Goal: Task Accomplishment & Management: Complete application form

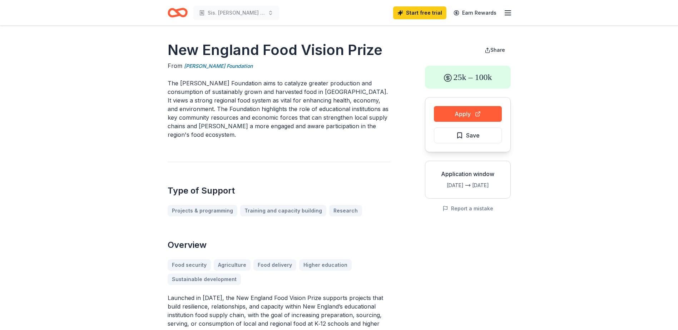
click at [508, 13] on line "button" at bounding box center [508, 13] width 6 height 0
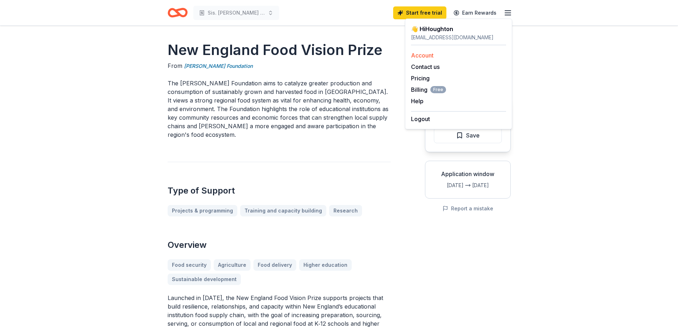
click at [420, 54] on link "Account" at bounding box center [422, 55] width 23 height 7
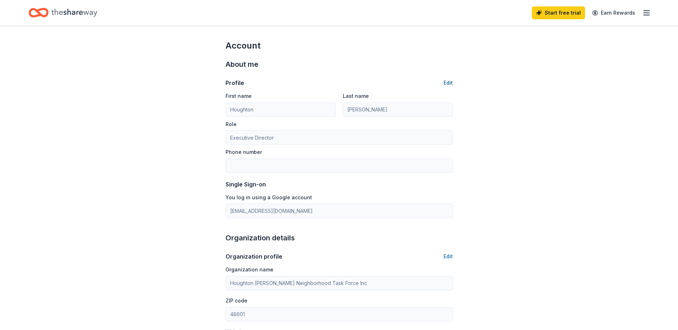
click at [450, 81] on button "Edit" at bounding box center [447, 83] width 9 height 9
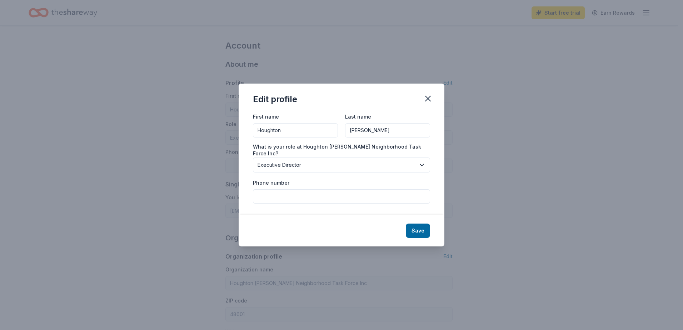
click at [298, 138] on input "Houghton" at bounding box center [295, 130] width 85 height 14
drag, startPoint x: 300, startPoint y: 135, endPoint x: 221, endPoint y: 126, distance: 79.1
click at [222, 133] on div "Edit profile First name [PERSON_NAME] Last name [PERSON_NAME] What is your role…" at bounding box center [341, 165] width 683 height 330
type input "[PERSON_NAME]"
drag, startPoint x: 365, startPoint y: 133, endPoint x: 370, endPoint y: 133, distance: 4.6
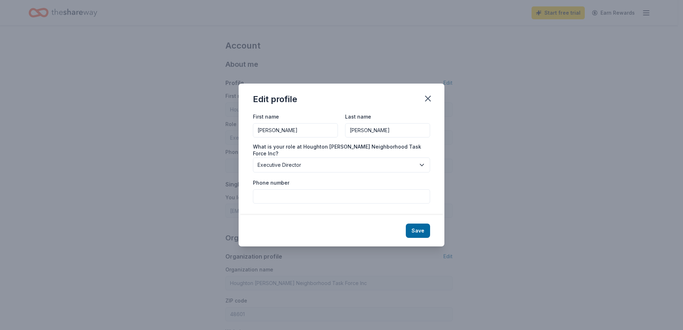
click at [366, 133] on input "[PERSON_NAME]" at bounding box center [387, 130] width 85 height 14
drag, startPoint x: 370, startPoint y: 134, endPoint x: 297, endPoint y: 125, distance: 73.8
click at [298, 131] on div "First name [PERSON_NAME] Last name [PERSON_NAME]" at bounding box center [341, 124] width 177 height 25
type input "[PERSON_NAME]"
click at [269, 194] on input "Phone number" at bounding box center [341, 196] width 177 height 14
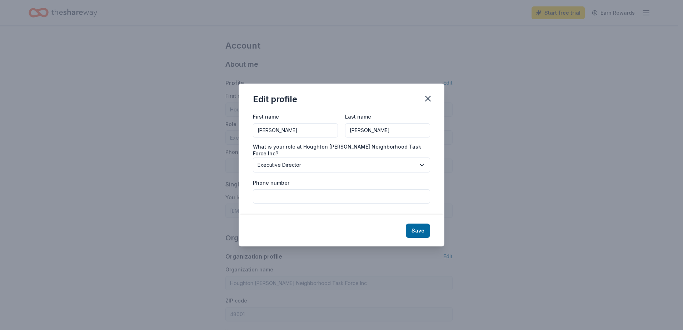
type input "9897521660"
click at [423, 226] on button "Save" at bounding box center [418, 231] width 24 height 14
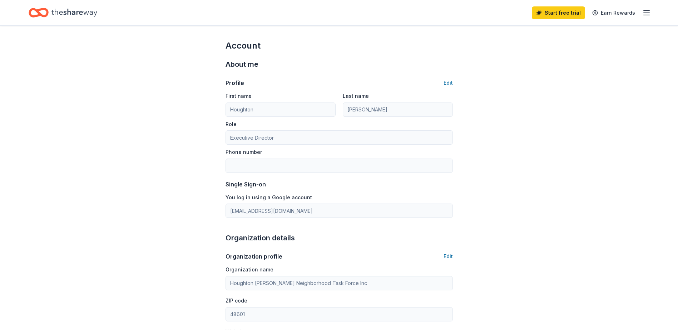
type input "[PERSON_NAME]"
type input "9897521660"
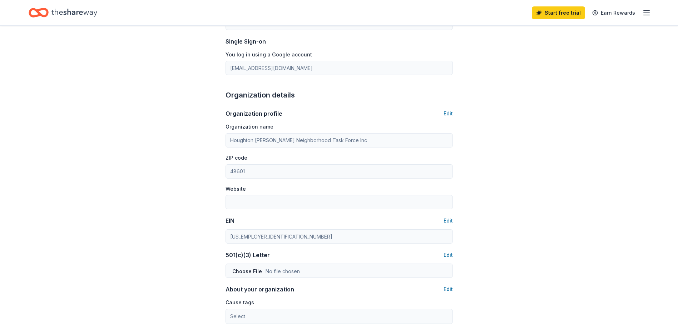
scroll to position [179, 0]
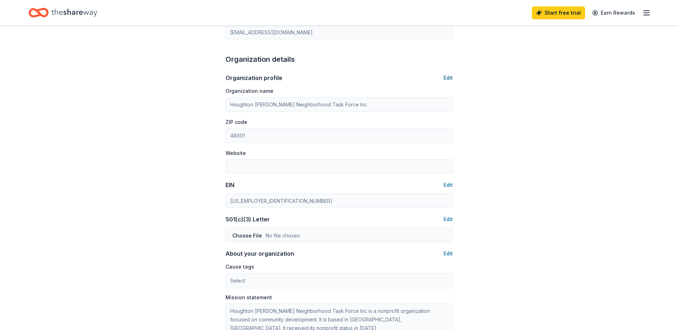
click at [450, 77] on button "Edit" at bounding box center [447, 78] width 9 height 9
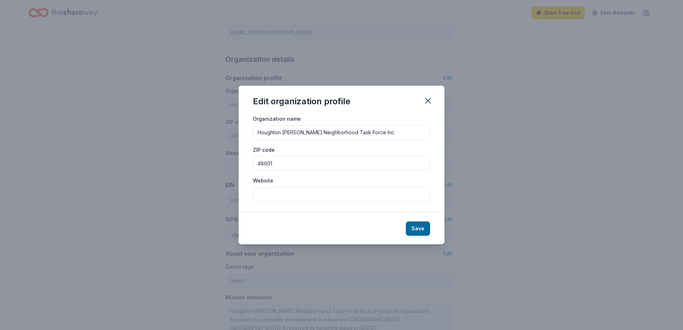
click at [267, 194] on input "Website" at bounding box center [341, 194] width 177 height 14
type input "[DOMAIN_NAME]"
click at [416, 229] on button "Save" at bounding box center [418, 228] width 24 height 14
type input "[DOMAIN_NAME]"
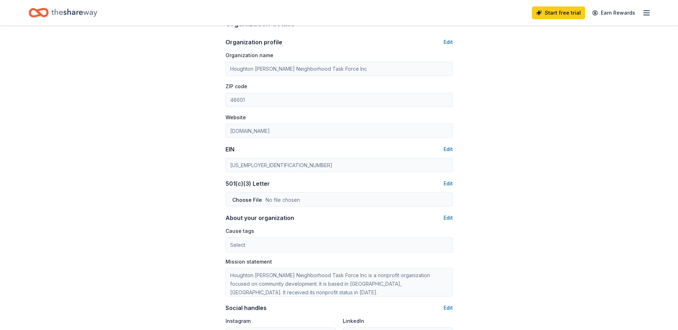
scroll to position [250, 0]
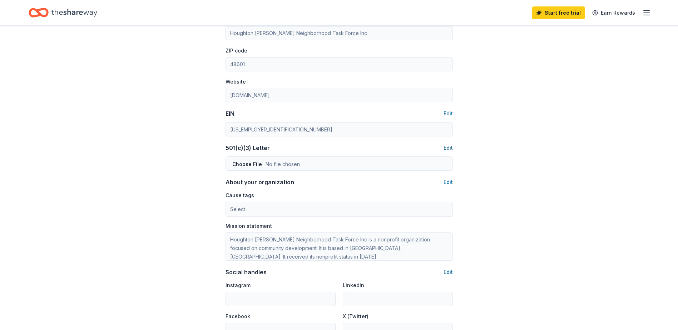
click at [448, 146] on button "Edit" at bounding box center [447, 148] width 9 height 9
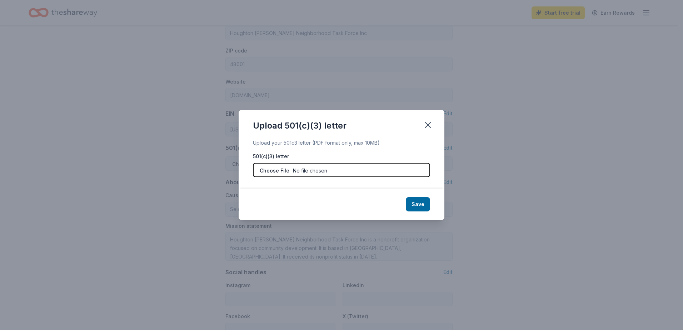
click at [276, 169] on input "file" at bounding box center [341, 170] width 177 height 14
type input "C:\fakepath\Tax Exemption.pdf"
click at [423, 201] on button "Save" at bounding box center [418, 204] width 24 height 14
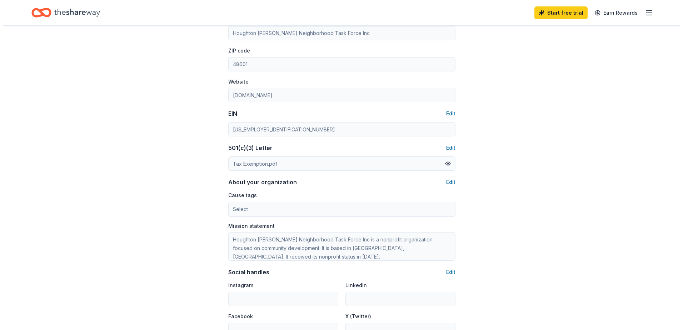
scroll to position [321, 0]
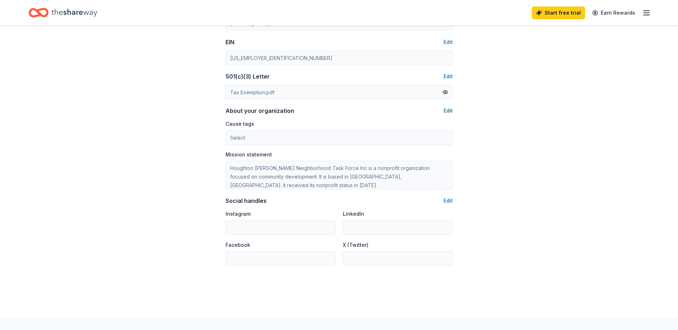
click at [450, 110] on button "Edit" at bounding box center [447, 110] width 9 height 9
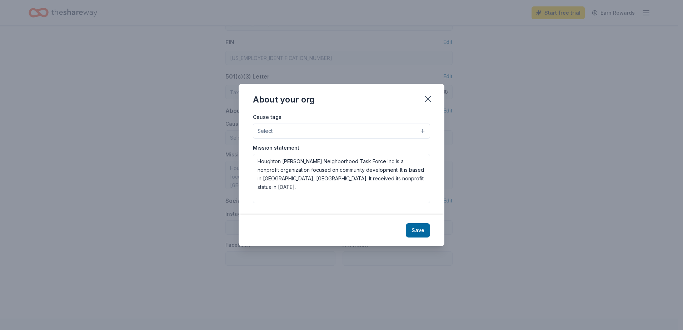
click at [265, 129] on span "Select" at bounding box center [265, 131] width 15 height 9
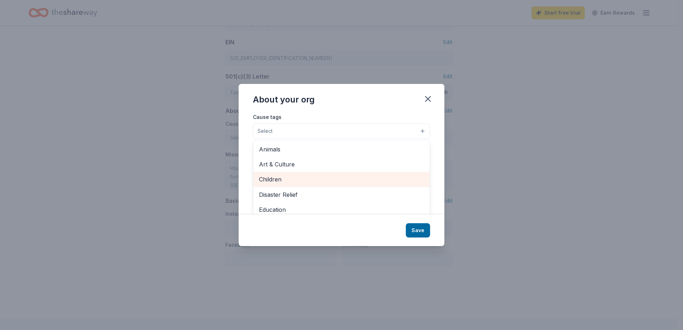
click at [271, 178] on span "Children" at bounding box center [341, 179] width 165 height 9
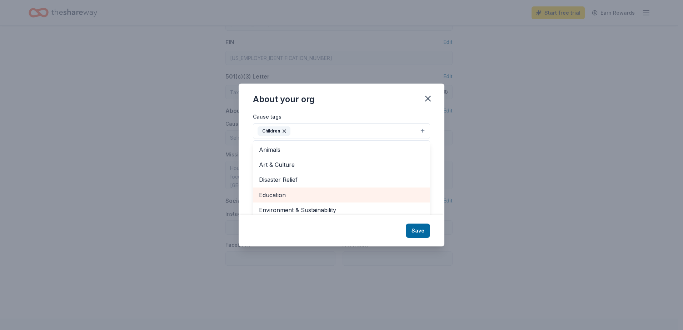
scroll to position [36, 0]
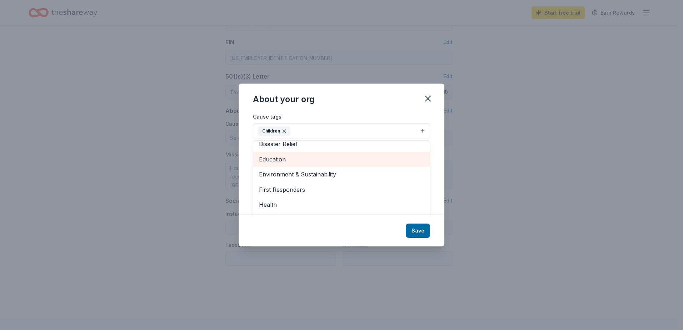
click at [275, 163] on span "Education" at bounding box center [341, 159] width 165 height 9
click at [288, 160] on span "Environment & Sustainability" at bounding box center [341, 159] width 165 height 9
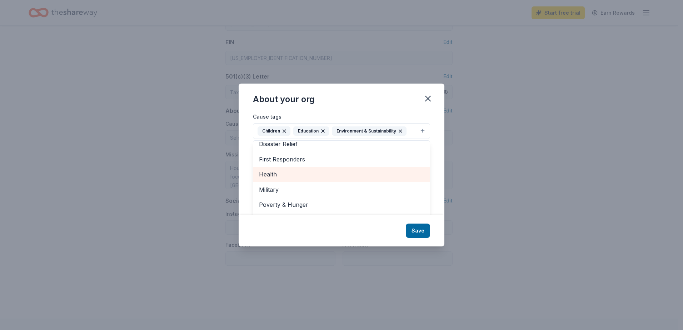
click at [275, 175] on span "Health" at bounding box center [341, 174] width 165 height 9
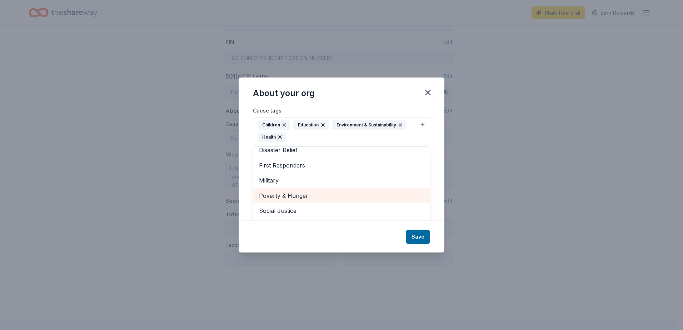
click at [282, 198] on span "Poverty & Hunger" at bounding box center [341, 195] width 165 height 9
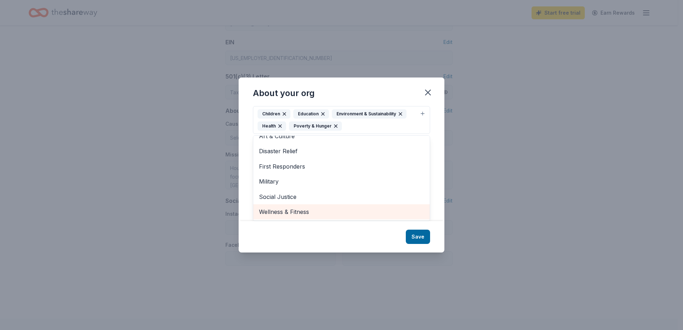
click at [285, 212] on span "Wellness & Fitness" at bounding box center [341, 211] width 165 height 9
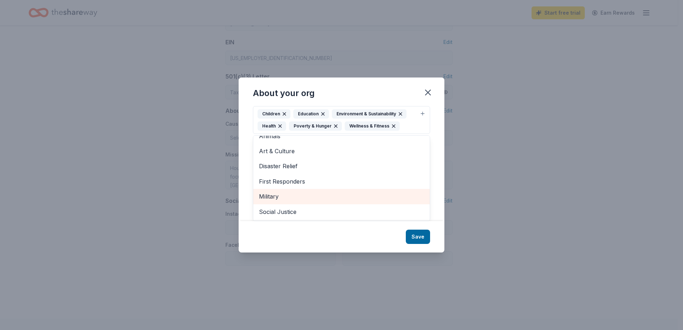
scroll to position [0, 0]
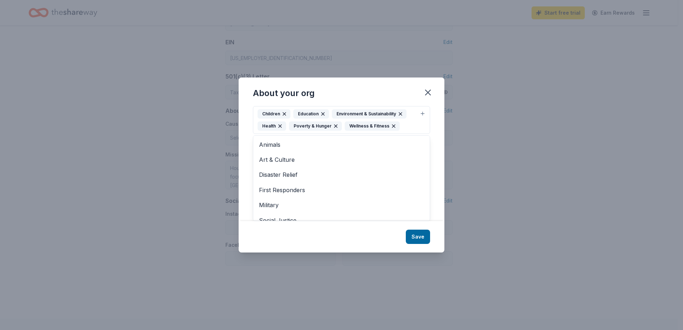
click at [424, 237] on div "About your org Cause tags Children Education Environment & Sustainability Healt…" at bounding box center [342, 165] width 206 height 175
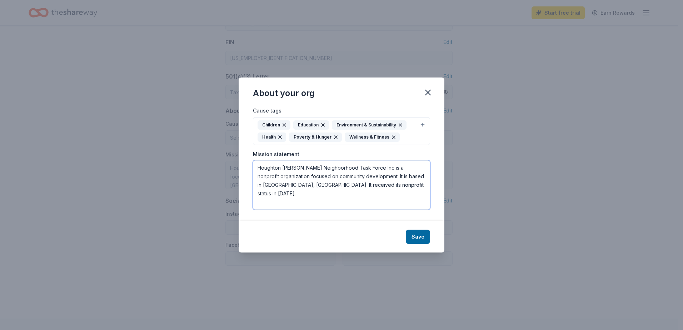
click at [388, 184] on textarea "Houghton [PERSON_NAME] Neighborhood Task Force Inc is a nonprofit organization …" at bounding box center [341, 184] width 177 height 49
drag, startPoint x: 380, startPoint y: 185, endPoint x: 249, endPoint y: 169, distance: 132.0
click at [249, 169] on div "Cause tags Children Education Environment & Sustainability Health Poverty & Hun…" at bounding box center [342, 163] width 206 height 115
click at [398, 188] on textarea "Houghton [PERSON_NAME] Neighborhood Task Force Inc is a nonprofit organization …" at bounding box center [341, 184] width 177 height 49
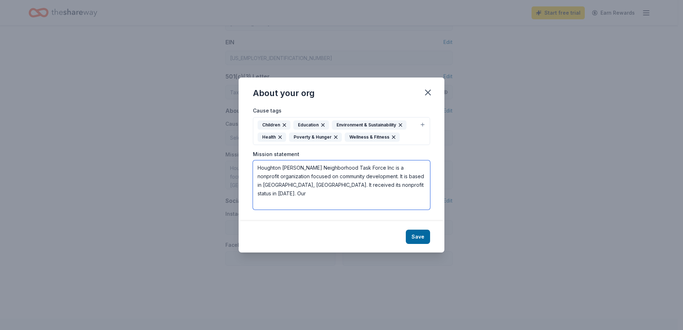
drag, startPoint x: 398, startPoint y: 188, endPoint x: 231, endPoint y: 166, distance: 168.3
click at [231, 166] on div "About your org Cause tags Children Education Environment & Sustainability Healt…" at bounding box center [341, 165] width 683 height 330
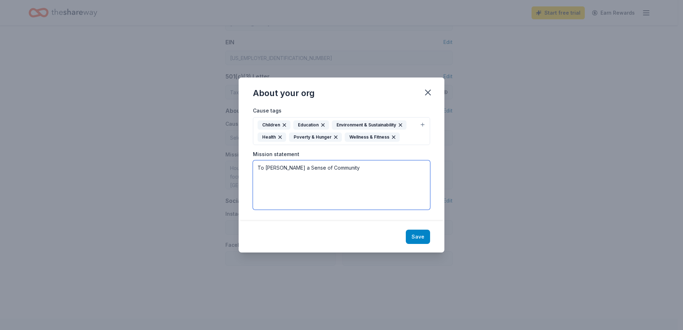
type textarea "To [PERSON_NAME] a Sense of Community"
click at [422, 236] on button "Save" at bounding box center [418, 237] width 24 height 14
type textarea "To [PERSON_NAME] a Sense of Community"
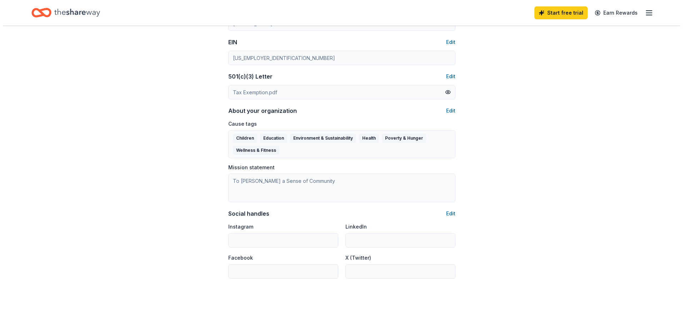
scroll to position [357, 0]
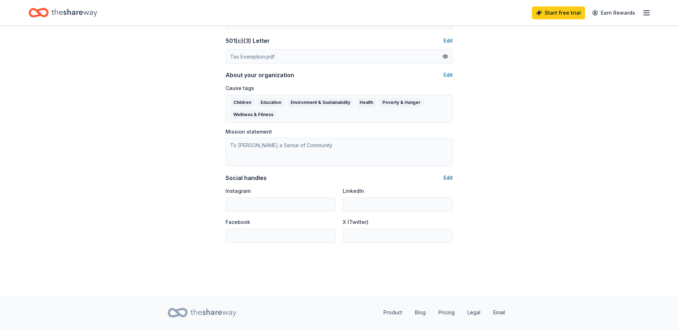
click at [449, 178] on button "Edit" at bounding box center [447, 178] width 9 height 9
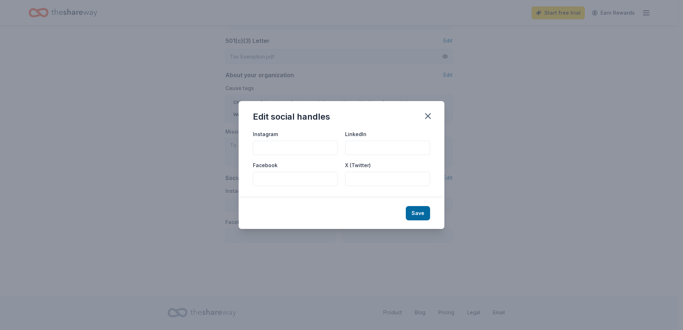
click at [270, 178] on input "Facebook" at bounding box center [295, 179] width 85 height 14
click at [255, 175] on input "Facebook" at bounding box center [295, 179] width 85 height 14
paste input "[URL][DOMAIN_NAME]"
type input "[URL][DOMAIN_NAME]"
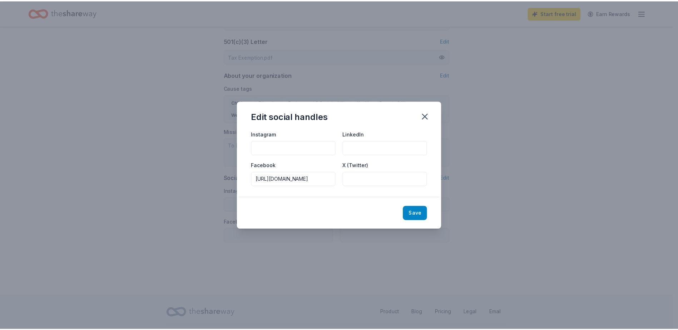
scroll to position [0, 0]
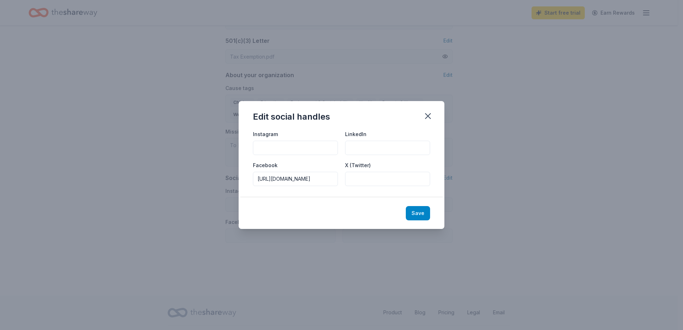
click at [421, 212] on button "Save" at bounding box center [418, 213] width 24 height 14
type input "[URL][DOMAIN_NAME]"
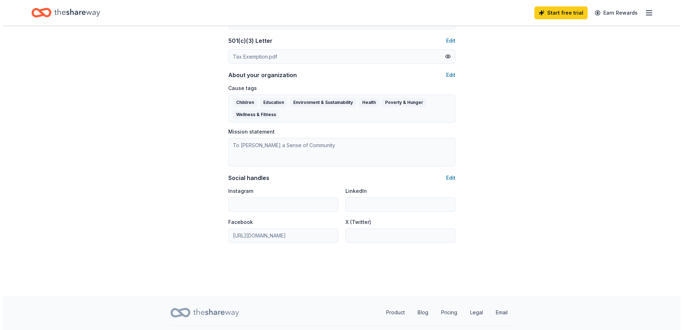
scroll to position [374, 0]
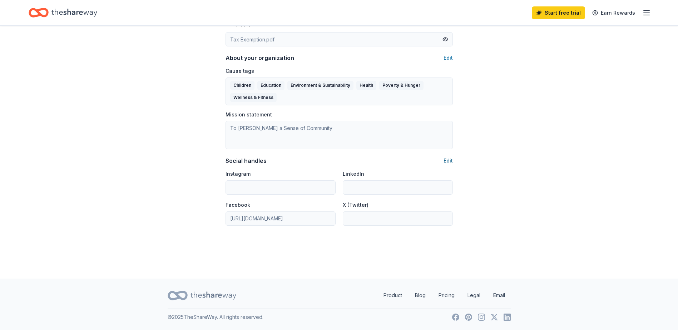
click at [446, 161] on button "Edit" at bounding box center [447, 160] width 9 height 9
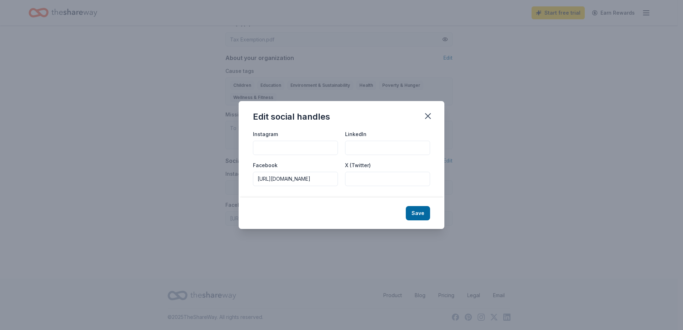
click at [284, 149] on input "Instagram" at bounding box center [295, 148] width 85 height 14
paste input "[URL][DOMAIN_NAME]"
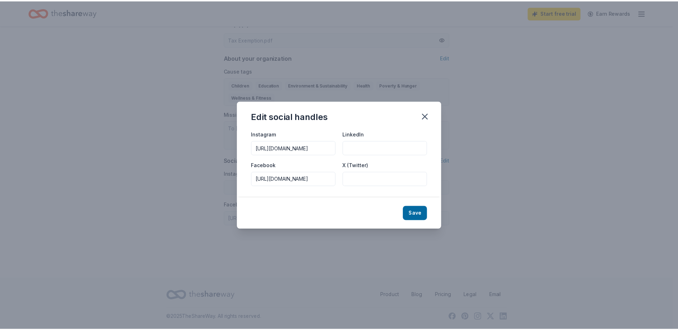
scroll to position [0, 0]
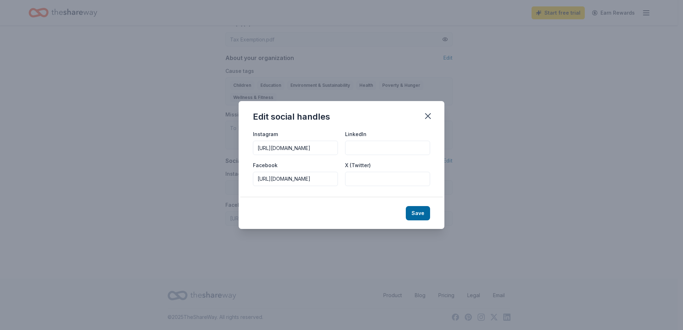
drag, startPoint x: 284, startPoint y: 148, endPoint x: 288, endPoint y: 149, distance: 4.2
click at [288, 149] on input "[URL][DOMAIN_NAME]" at bounding box center [295, 148] width 85 height 14
type input "[URL][DOMAIN_NAME]"
click at [422, 214] on button "Save" at bounding box center [418, 213] width 24 height 14
type input "[URL][DOMAIN_NAME]"
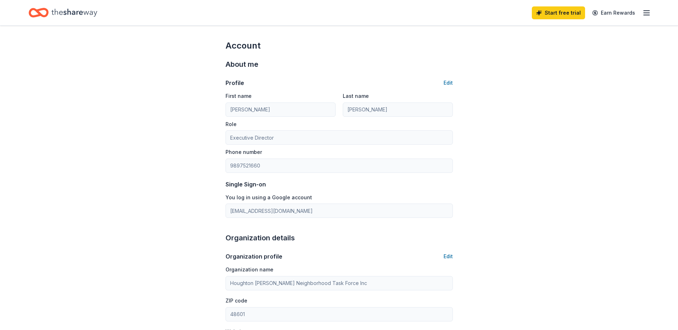
click at [649, 11] on icon "button" at bounding box center [646, 13] width 9 height 9
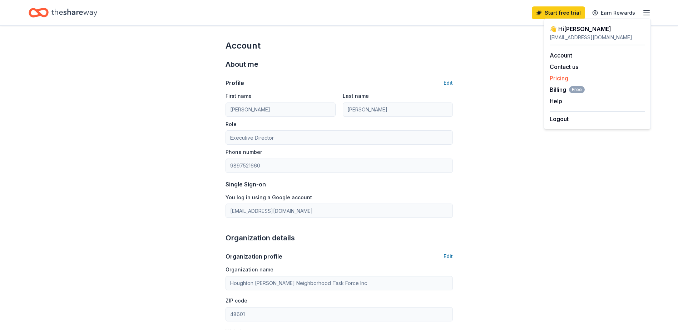
click at [559, 79] on link "Pricing" at bounding box center [558, 78] width 19 height 7
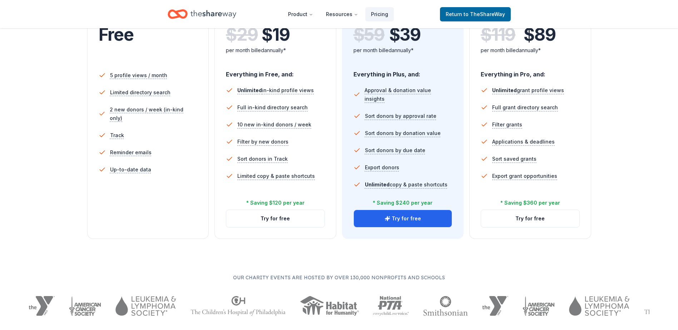
scroll to position [36, 0]
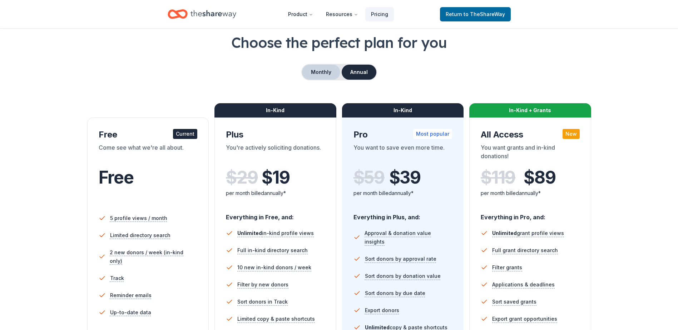
click at [323, 73] on button "Monthly" at bounding box center [321, 72] width 38 height 15
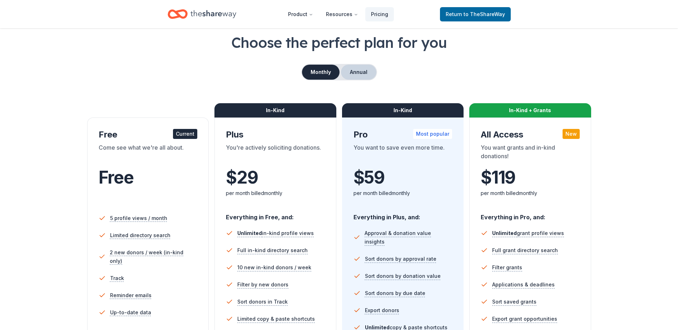
click at [359, 74] on button "Annual" at bounding box center [358, 72] width 35 height 15
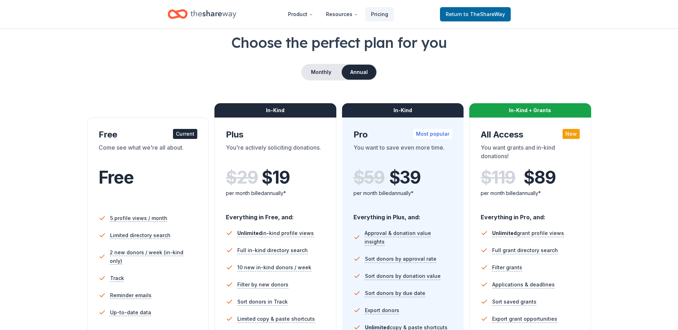
scroll to position [0, 0]
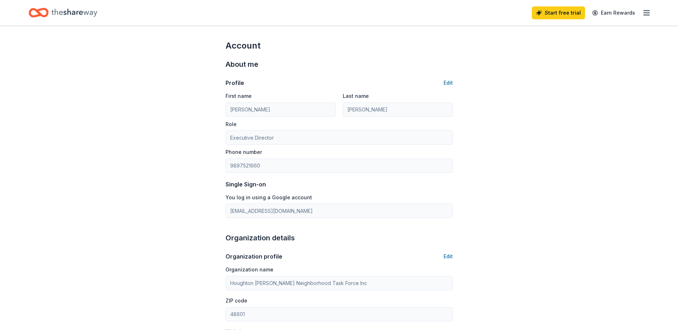
click at [644, 11] on icon "button" at bounding box center [646, 13] width 9 height 9
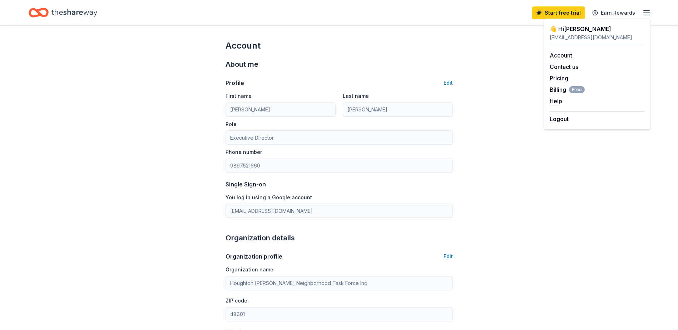
click at [566, 30] on div "👋 Hi [PERSON_NAME]" at bounding box center [596, 29] width 95 height 9
click at [564, 54] on link "Account" at bounding box center [560, 55] width 23 height 7
click at [564, 29] on div "👋 Hi [PERSON_NAME]" at bounding box center [596, 29] width 95 height 9
click at [568, 38] on div "[EMAIL_ADDRESS][DOMAIN_NAME]" at bounding box center [596, 37] width 95 height 9
drag, startPoint x: 476, startPoint y: 50, endPoint x: 560, endPoint y: 28, distance: 86.0
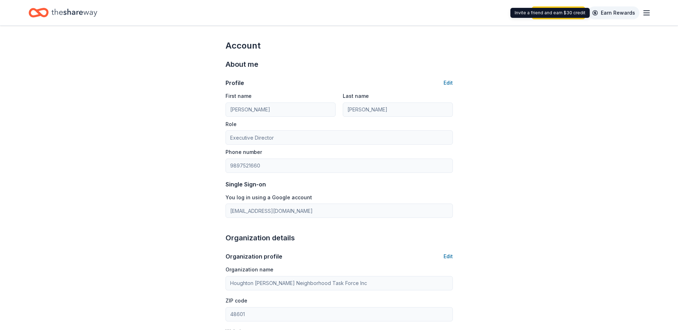
click at [620, 14] on link "Earn Rewards" at bounding box center [613, 12] width 51 height 13
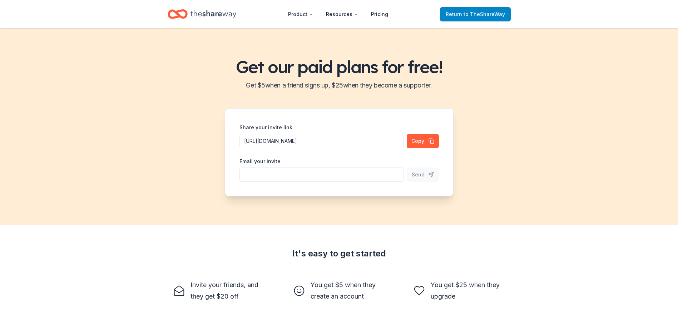
click at [476, 12] on span "to TheShareWay" at bounding box center [483, 14] width 41 height 6
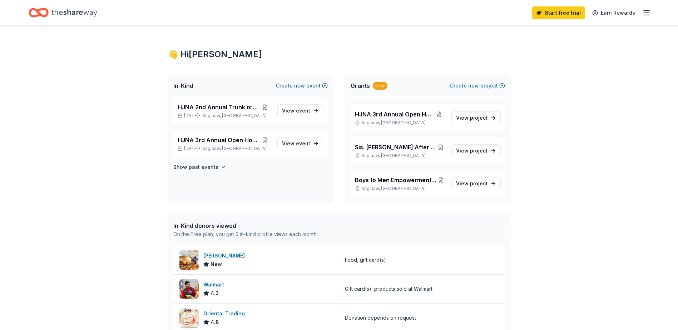
click at [300, 84] on span "new" at bounding box center [299, 85] width 11 height 9
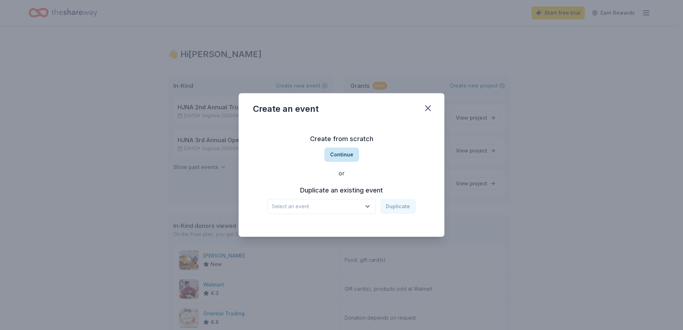
click at [346, 154] on button "Continue" at bounding box center [341, 155] width 35 height 14
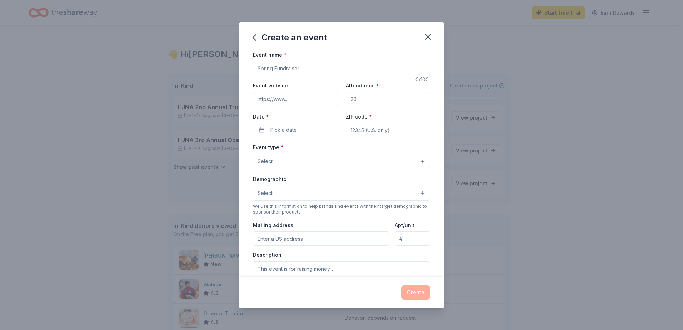
click at [301, 73] on input "Event name *" at bounding box center [341, 68] width 177 height 14
type input "Youth Braid Days"
click at [309, 99] on input "Event website" at bounding box center [295, 99] width 84 height 14
type input "[DOMAIN_NAME]"
type input "100"
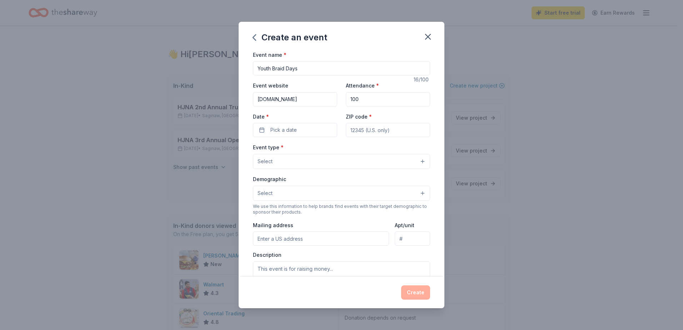
type input "48601"
type input "[STREET_ADDRESS][PERSON_NAME]"
drag, startPoint x: 355, startPoint y: 99, endPoint x: 345, endPoint y: 99, distance: 10.7
click at [346, 99] on input "100" at bounding box center [388, 99] width 84 height 14
type input "20"
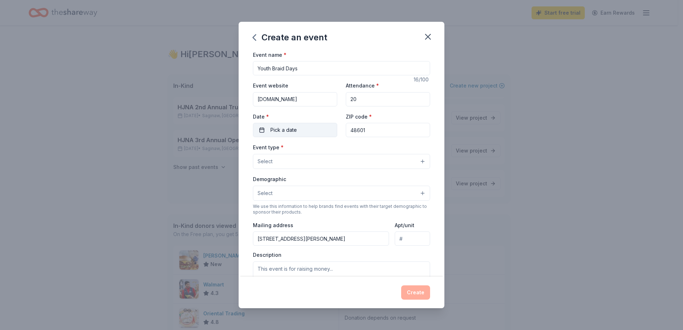
click at [302, 129] on button "Pick a date" at bounding box center [295, 130] width 84 height 14
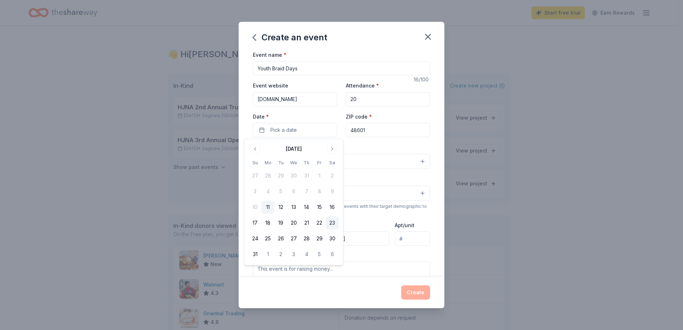
click at [334, 224] on button "23" at bounding box center [332, 222] width 13 height 13
click at [369, 144] on div "Event type * Select" at bounding box center [341, 156] width 177 height 26
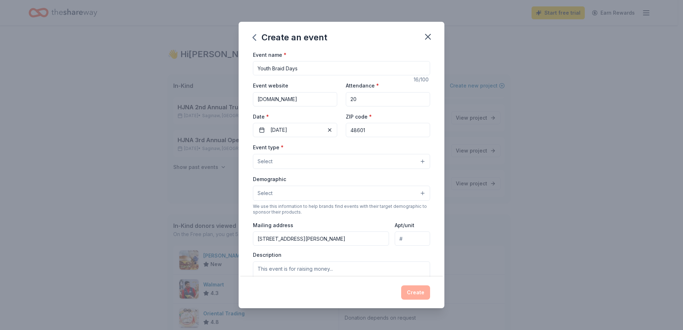
click at [324, 163] on button "Select" at bounding box center [341, 161] width 177 height 15
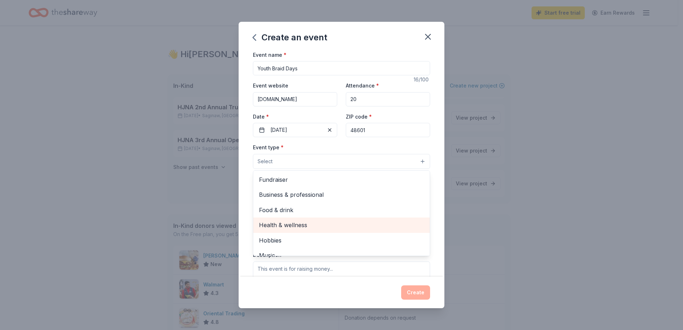
click at [281, 224] on span "Health & wellness" at bounding box center [341, 224] width 165 height 9
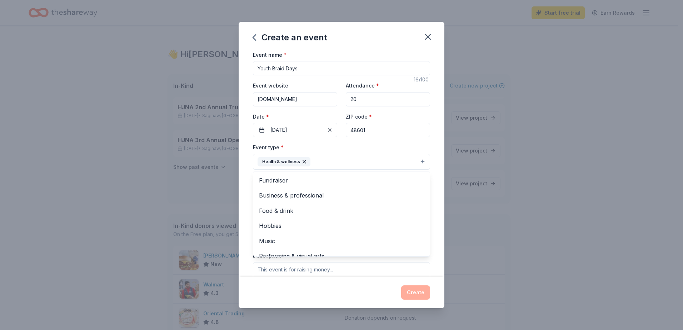
click at [428, 148] on div "Event name * Youth Braid Days 16 /100 Event website [DOMAIN_NAME] Attendance * …" at bounding box center [342, 163] width 206 height 227
click at [311, 197] on button "Select" at bounding box center [341, 193] width 177 height 15
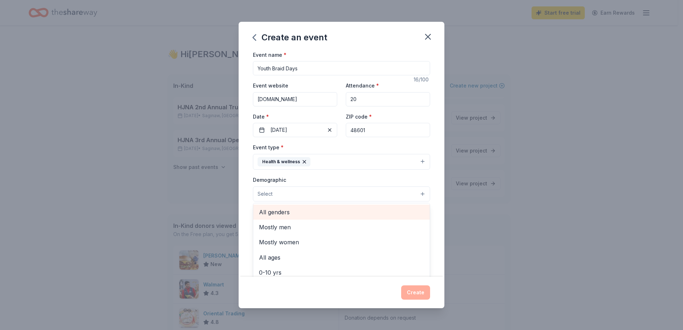
click at [279, 213] on span "All genders" at bounding box center [341, 212] width 165 height 9
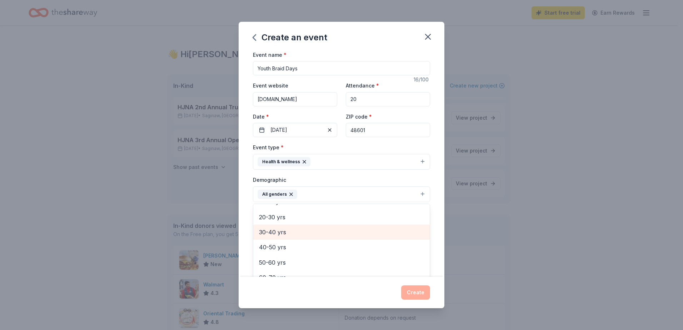
scroll to position [36, 0]
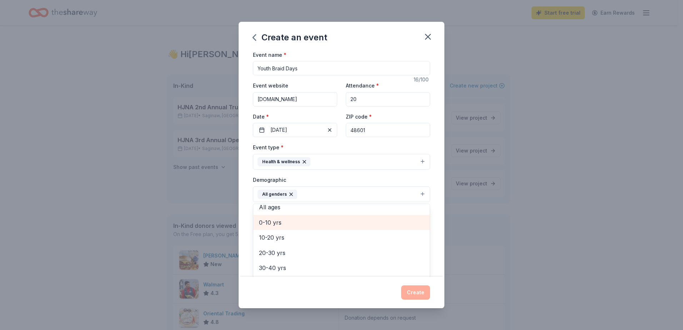
click at [266, 223] on span "0-10 yrs" at bounding box center [341, 222] width 165 height 9
click at [275, 224] on span "10-20 yrs" at bounding box center [341, 222] width 165 height 9
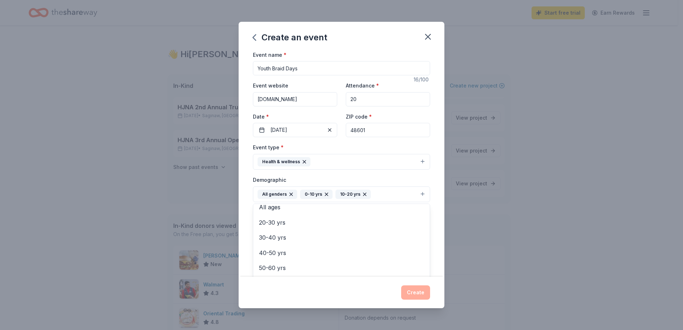
click at [425, 179] on div "Event name * Youth Braid Days 16 /100 Event website [DOMAIN_NAME] Attendance * …" at bounding box center [342, 163] width 206 height 227
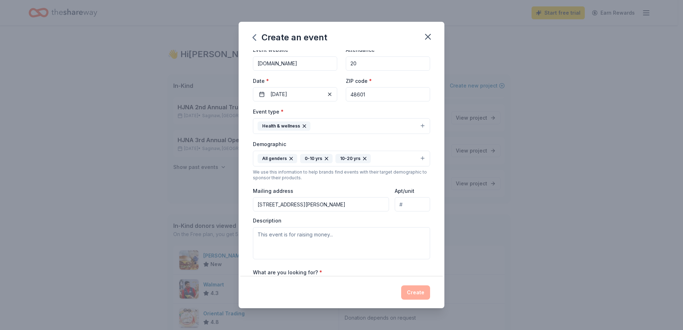
scroll to position [71, 0]
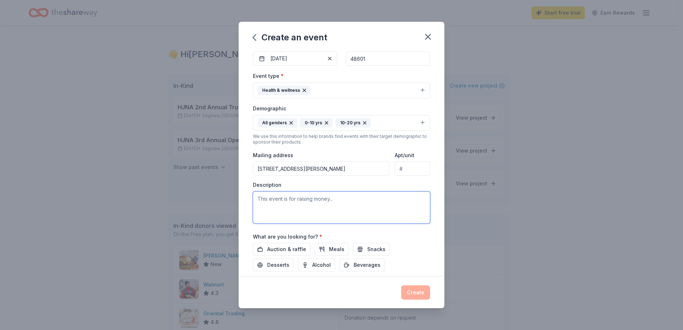
click at [273, 204] on textarea at bounding box center [341, 207] width 177 height 32
paste textarea "HJNA, in collaboration with [PERSON_NAME], is excited to host our Youth Braid D…"
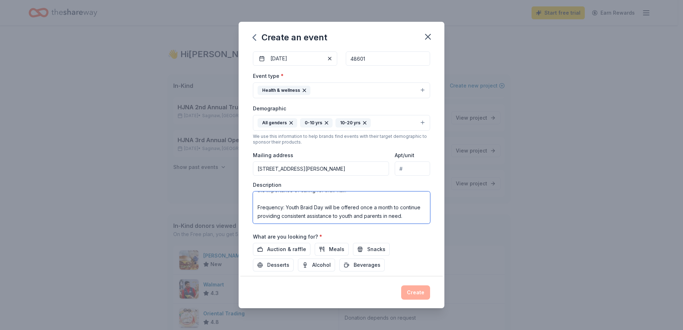
scroll to position [0, 0]
drag, startPoint x: 384, startPoint y: 199, endPoint x: 368, endPoint y: 199, distance: 16.8
click at [368, 199] on textarea "HJNA, in collaboration with [PERSON_NAME], is excited to host our Youth Braid D…" at bounding box center [341, 207] width 177 height 32
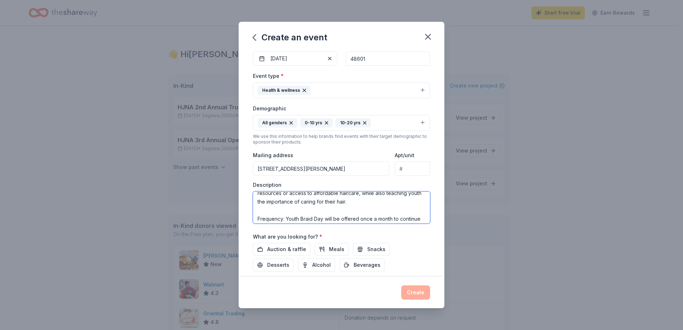
scroll to position [86, 0]
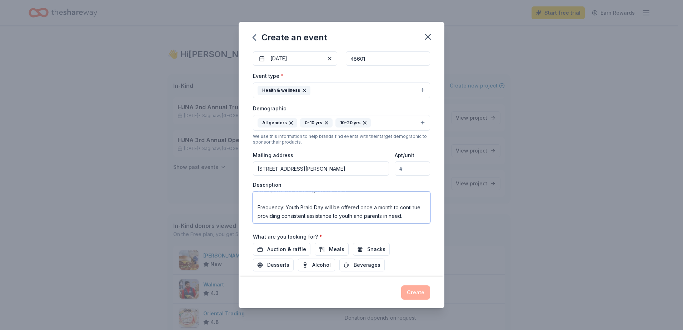
drag, startPoint x: 285, startPoint y: 199, endPoint x: 258, endPoint y: 200, distance: 27.5
click at [258, 200] on textarea "HJNA, in collaboration with [PERSON_NAME], is to host our Youth Braid Day, prov…" at bounding box center [341, 207] width 177 height 32
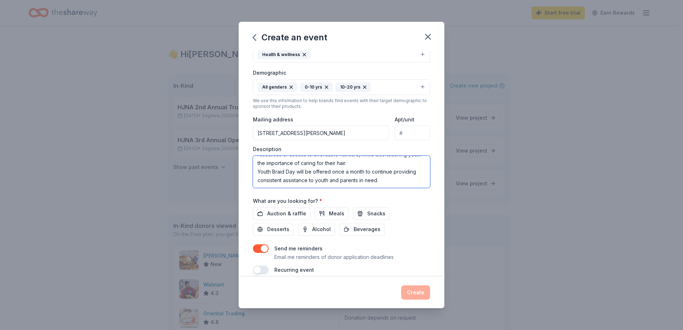
scroll to position [116, 0]
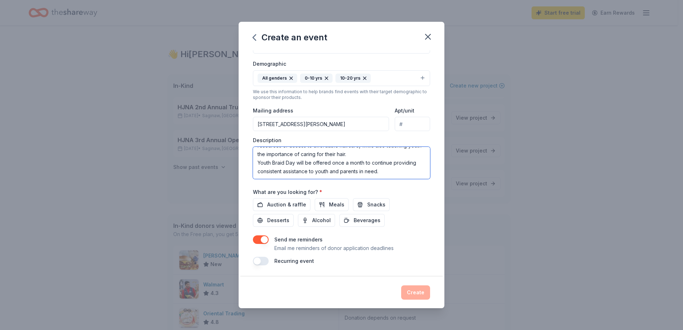
type textarea "HJNA, in collaboration with [PERSON_NAME], is to host our Youth Braid Day, prov…"
click at [264, 260] on button "button" at bounding box center [261, 261] width 16 height 9
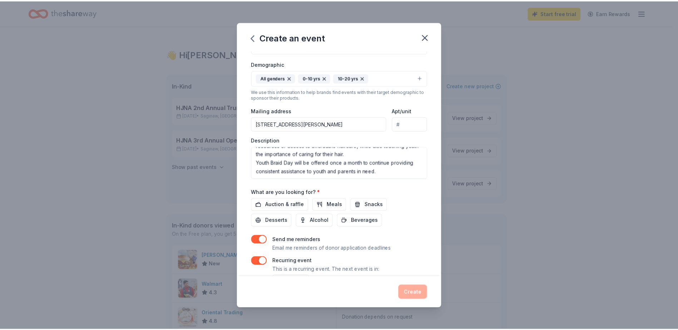
scroll to position [142, 0]
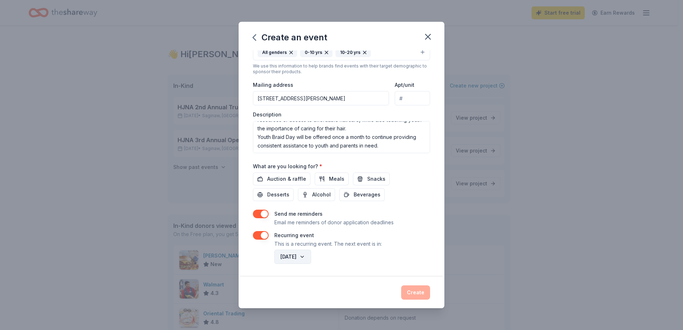
click at [311, 256] on button "[DATE]" at bounding box center [292, 257] width 37 height 14
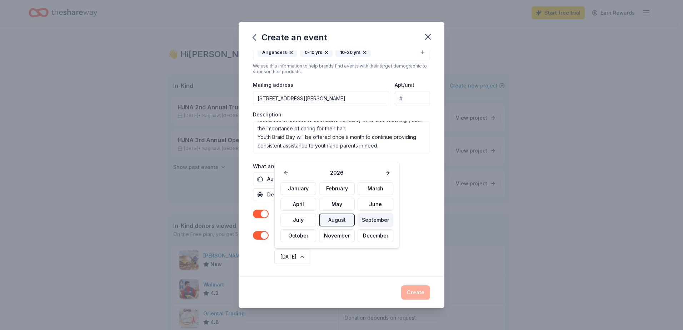
click at [375, 219] on button "September" at bounding box center [376, 220] width 36 height 13
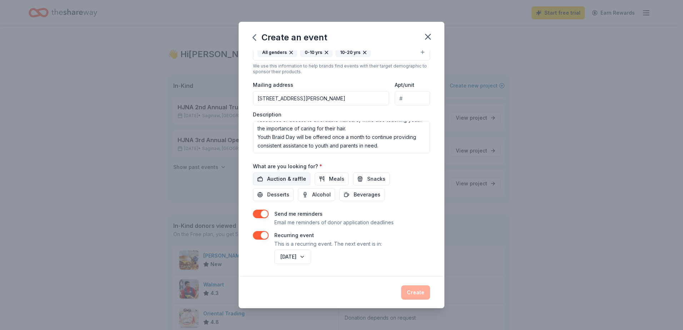
click at [293, 179] on span "Auction & raffle" at bounding box center [286, 179] width 39 height 9
click at [333, 179] on span "Meals" at bounding box center [336, 179] width 15 height 9
click at [367, 177] on span "Snacks" at bounding box center [376, 179] width 18 height 9
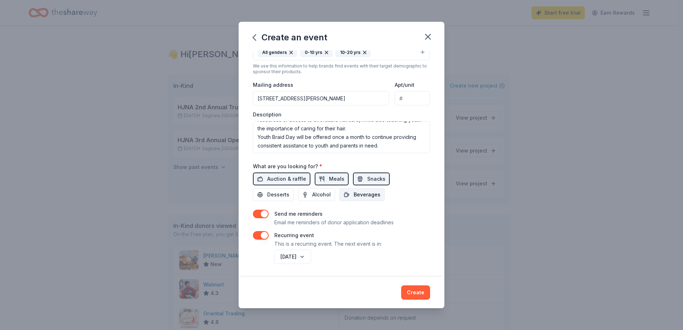
click at [351, 190] on button "Beverages" at bounding box center [361, 194] width 45 height 13
click at [282, 196] on span "Desserts" at bounding box center [278, 194] width 22 height 9
click at [409, 292] on button "Create" at bounding box center [415, 292] width 29 height 14
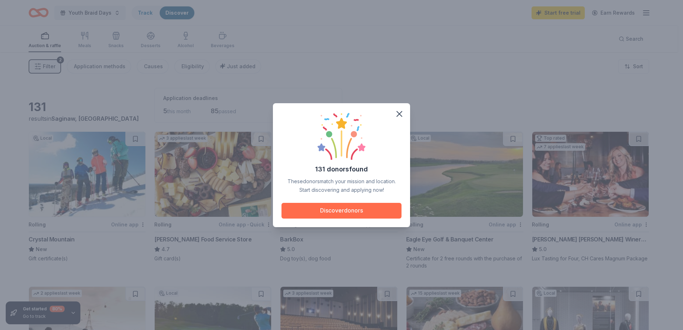
click at [339, 206] on button "Discover donors" at bounding box center [341, 211] width 120 height 16
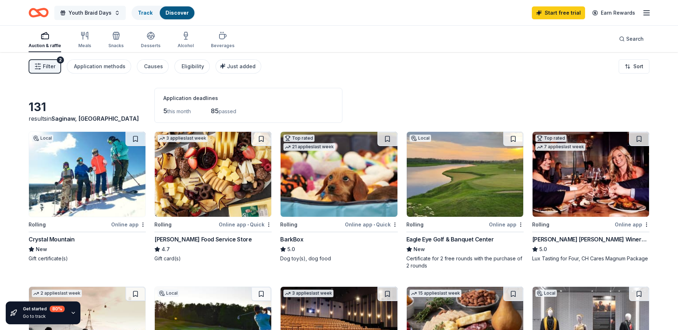
click at [87, 12] on span "Youth Braid Days" at bounding box center [90, 13] width 43 height 9
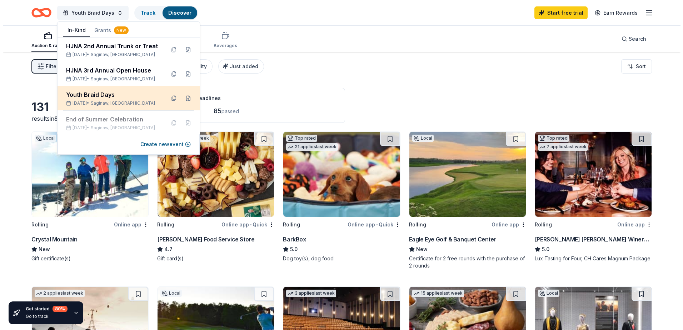
scroll to position [1, 0]
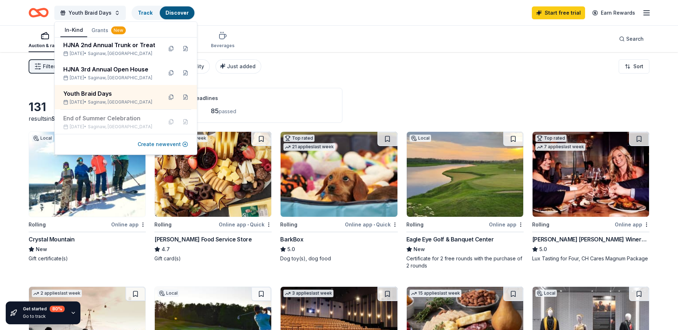
click at [150, 143] on button "Create new event" at bounding box center [163, 144] width 50 height 9
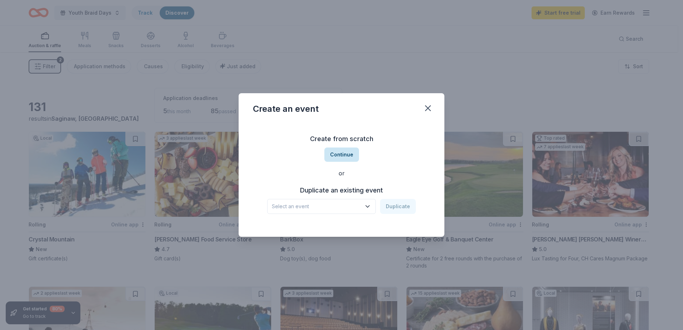
click at [348, 155] on button "Continue" at bounding box center [341, 155] width 35 height 14
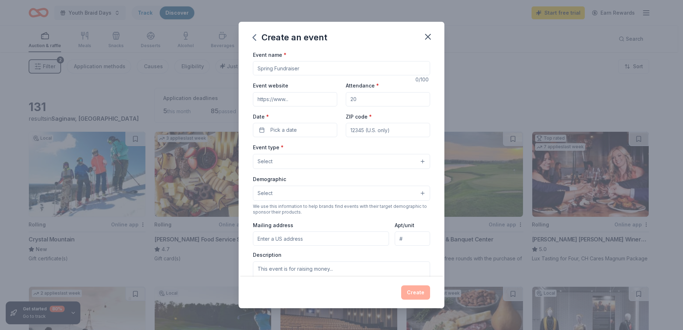
click at [298, 69] on input "Event name *" at bounding box center [341, 68] width 177 height 14
click at [257, 68] on input "[PERSON_NAME] Women's Tea Brunch" at bounding box center [341, 68] width 177 height 14
type input "2nd Annual [PERSON_NAME] Women's Tea Brunch"
click at [289, 101] on input "Event website" at bounding box center [295, 99] width 84 height 14
type input "[DOMAIN_NAME]"
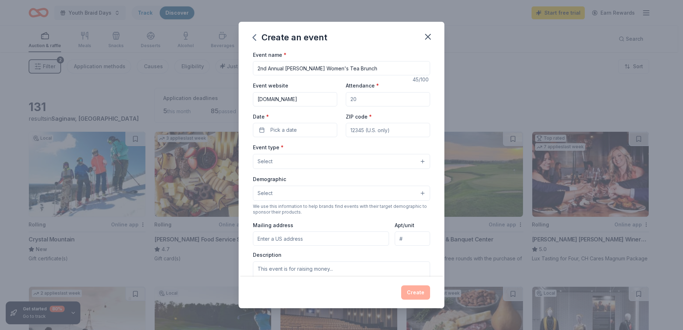
type input "20"
type input "48601"
type input "[STREET_ADDRESS][PERSON_NAME]"
click at [356, 98] on input "20" at bounding box center [388, 99] width 84 height 14
drag, startPoint x: 359, startPoint y: 98, endPoint x: 335, endPoint y: 98, distance: 24.3
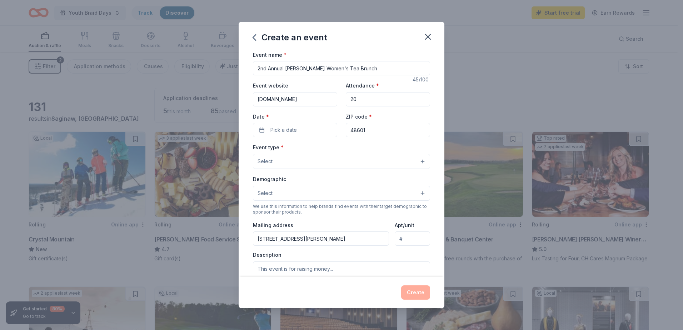
click at [335, 98] on div "Event website [DOMAIN_NAME] Attendance * 20 Date * Pick a date ZIP code * 48601" at bounding box center [341, 109] width 177 height 56
type input "200"
click at [298, 130] on button "Pick a date" at bounding box center [295, 130] width 84 height 14
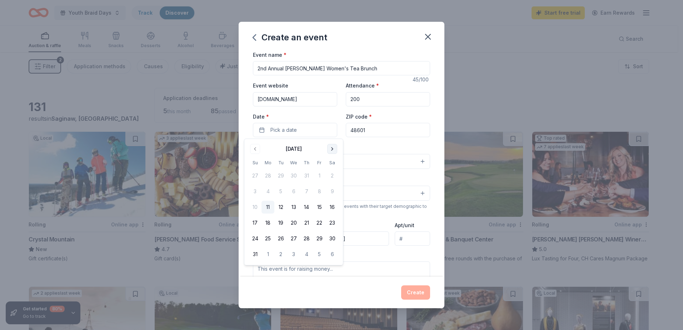
click at [334, 150] on button "Go to next month" at bounding box center [332, 149] width 10 height 10
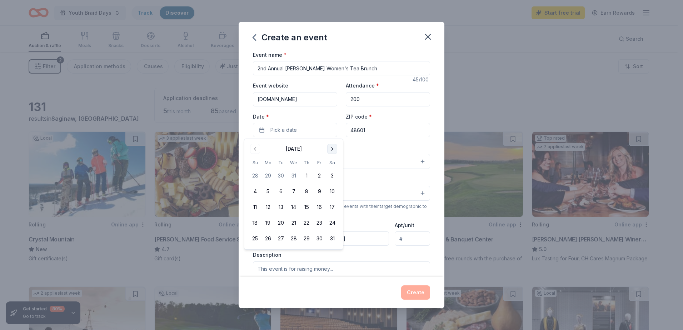
click at [334, 150] on button "Go to next month" at bounding box center [332, 149] width 10 height 10
click at [333, 208] on button "21" at bounding box center [332, 207] width 13 height 13
click at [380, 145] on div "Event type * Select" at bounding box center [341, 156] width 177 height 26
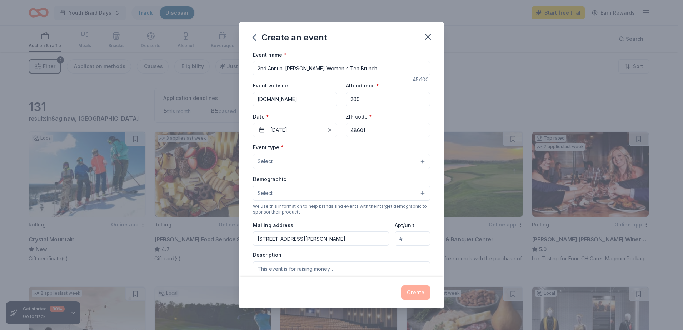
click at [306, 161] on button "Select" at bounding box center [341, 161] width 177 height 15
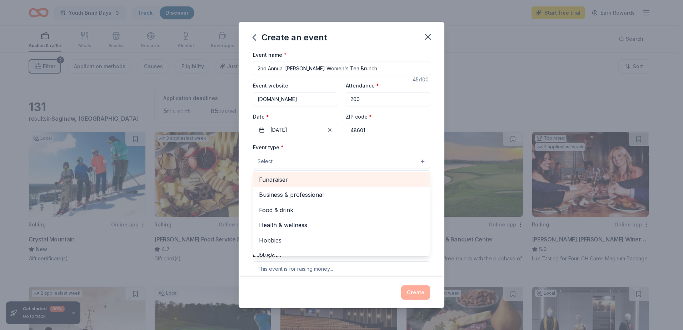
click at [285, 182] on span "Fundraiser" at bounding box center [341, 179] width 165 height 9
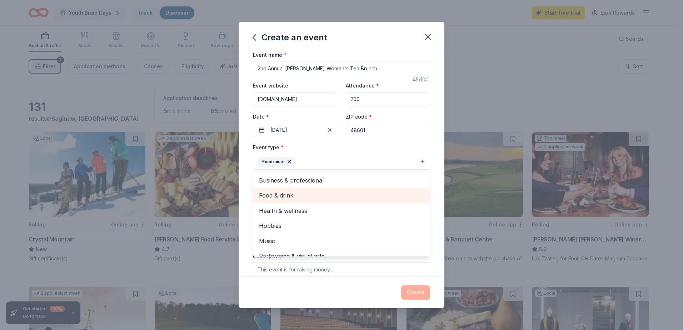
click at [279, 196] on span "Food & drink" at bounding box center [341, 195] width 165 height 9
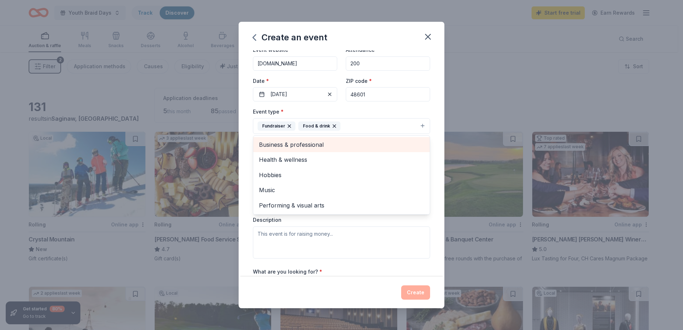
scroll to position [0, 0]
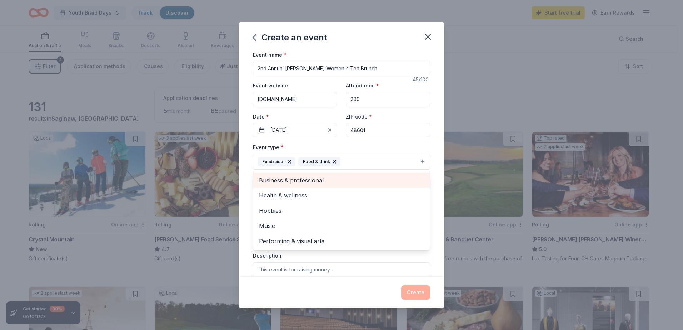
click at [301, 178] on span "Business & professional" at bounding box center [341, 180] width 165 height 9
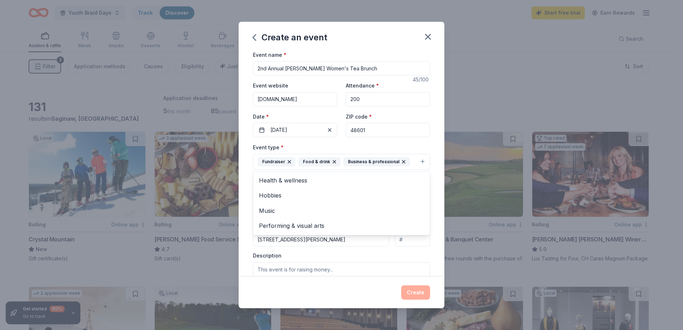
click at [438, 239] on div "Event name * 2nd Annual [PERSON_NAME] Women's Tea Brunch 45 /100 Event website …" at bounding box center [342, 163] width 206 height 227
click at [300, 194] on button "Select" at bounding box center [341, 193] width 177 height 15
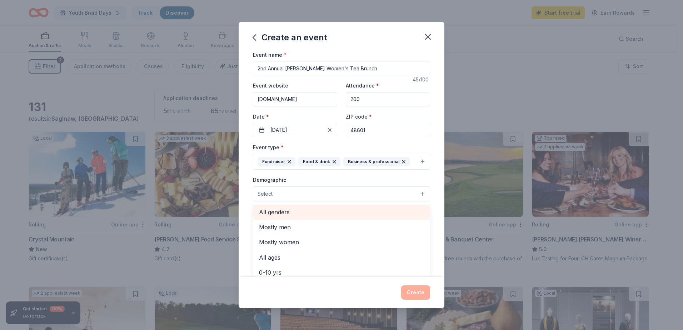
click at [265, 211] on span "All genders" at bounding box center [341, 212] width 165 height 9
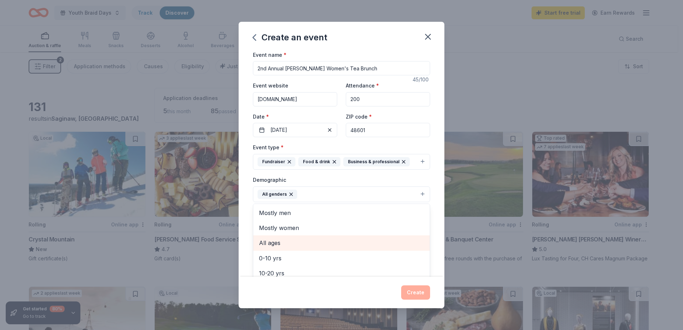
click at [269, 242] on span "All ages" at bounding box center [341, 242] width 165 height 9
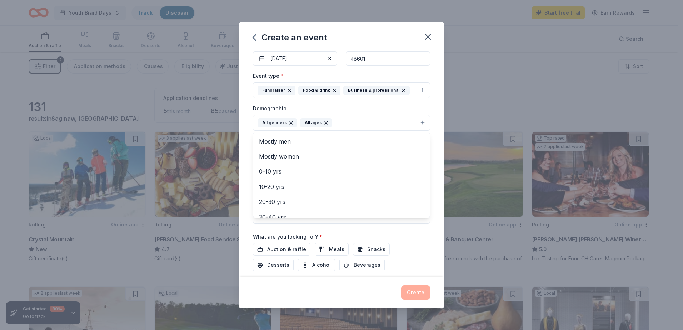
click at [430, 160] on div "Event name * 2nd Annual [PERSON_NAME] Women's Tea Brunch 45 /100 Event website …" at bounding box center [342, 163] width 206 height 227
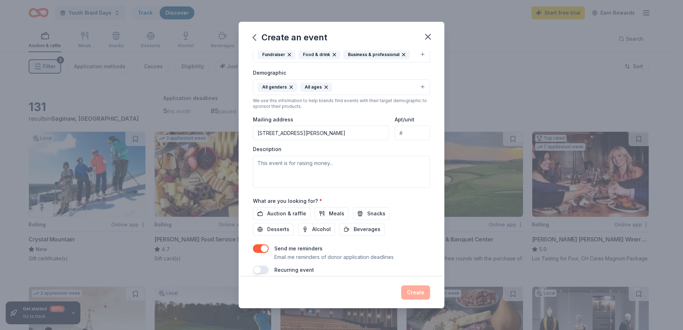
scroll to position [116, 0]
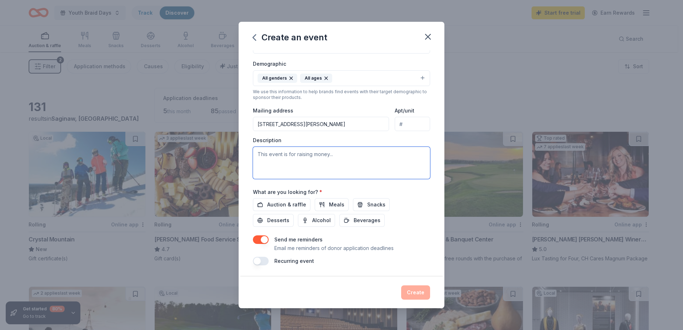
click at [293, 171] on textarea at bounding box center [341, 163] width 177 height 32
paste textarea "The [PERSON_NAME] Women’s [PERSON_NAME], scheduled for [DATE], is a community c…"
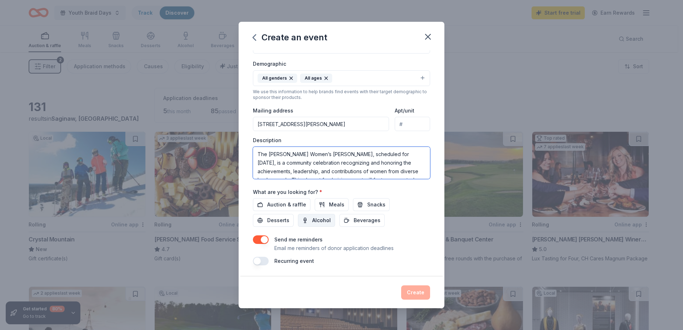
scroll to position [56, 0]
type textarea "The [PERSON_NAME] Women’s [PERSON_NAME], scheduled for [DATE], is a community c…"
click at [283, 205] on span "Auction & raffle" at bounding box center [286, 204] width 39 height 9
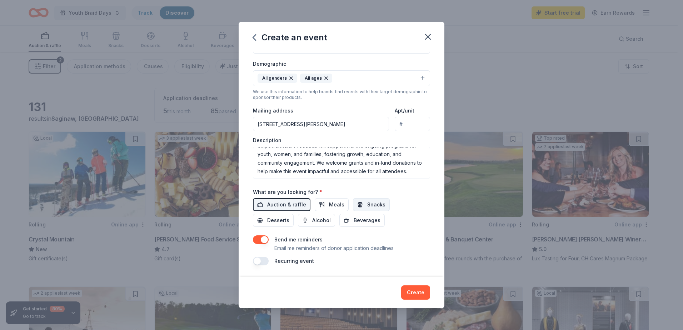
click at [376, 204] on span "Snacks" at bounding box center [376, 204] width 18 height 9
click at [279, 221] on span "Desserts" at bounding box center [278, 220] width 22 height 9
click at [355, 219] on span "Beverages" at bounding box center [367, 220] width 27 height 9
click at [260, 259] on button "button" at bounding box center [261, 261] width 16 height 9
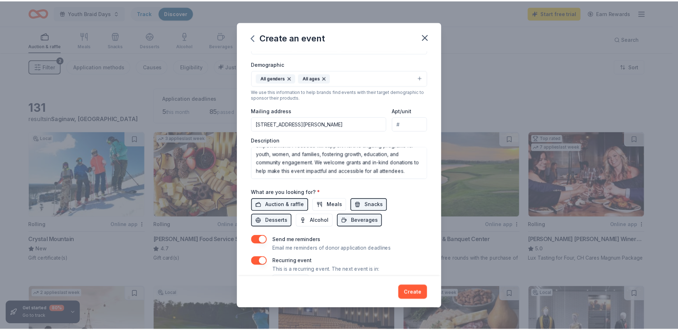
scroll to position [142, 0]
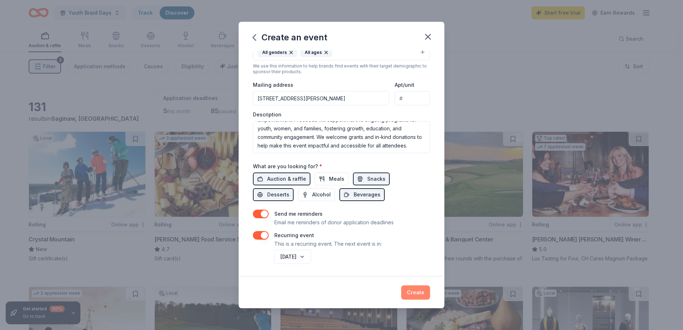
click at [419, 291] on button "Create" at bounding box center [415, 292] width 29 height 14
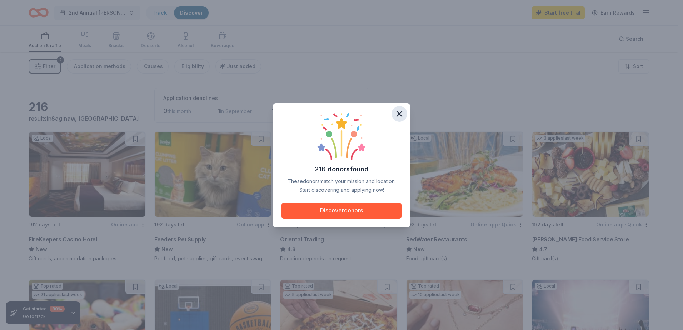
click at [401, 113] on icon "button" at bounding box center [399, 114] width 10 height 10
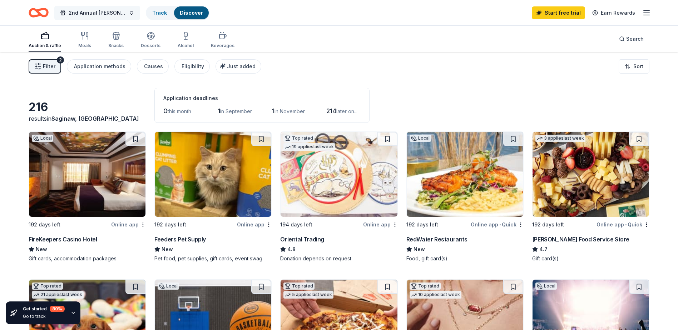
click at [131, 13] on button "2nd Annual [PERSON_NAME] Women's Tea Brunch" at bounding box center [97, 13] width 86 height 14
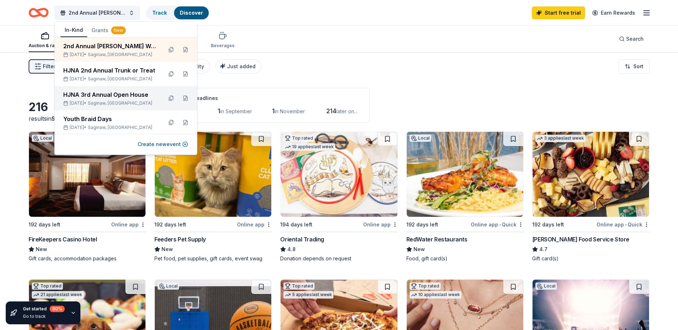
click at [121, 101] on span "Saginaw, [GEOGRAPHIC_DATA]" at bounding box center [120, 103] width 64 height 6
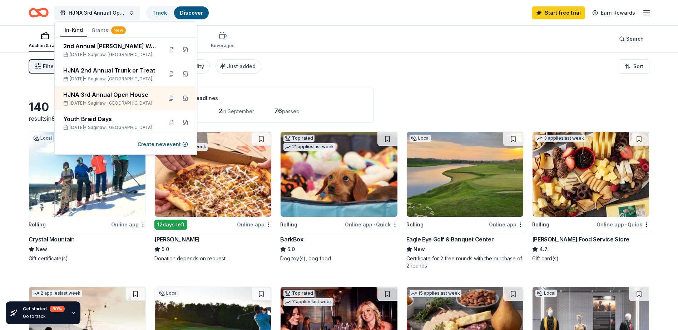
click at [436, 71] on div "Filter 2 Application methods Causes Eligibility Just added Sort" at bounding box center [339, 66] width 678 height 29
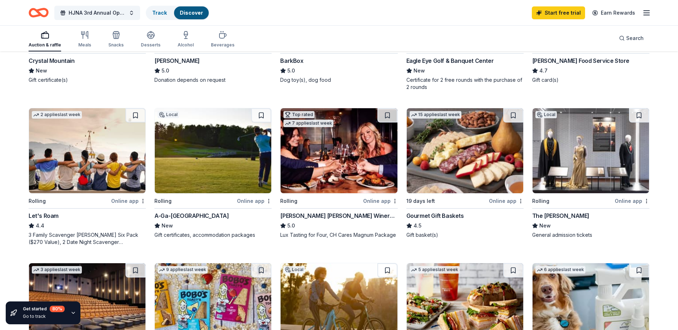
scroll to position [214, 0]
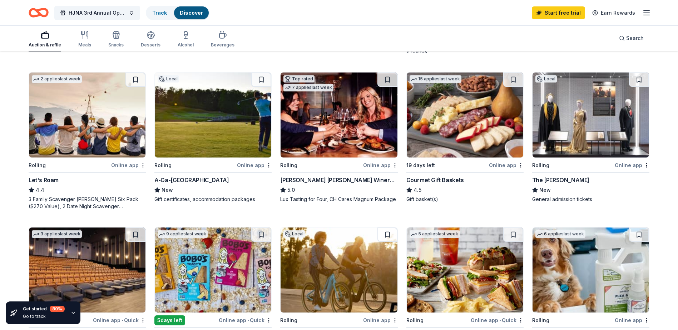
click at [467, 141] on img at bounding box center [464, 115] width 116 height 85
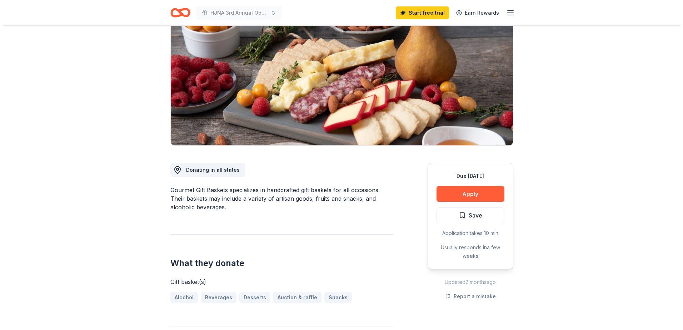
scroll to position [36, 0]
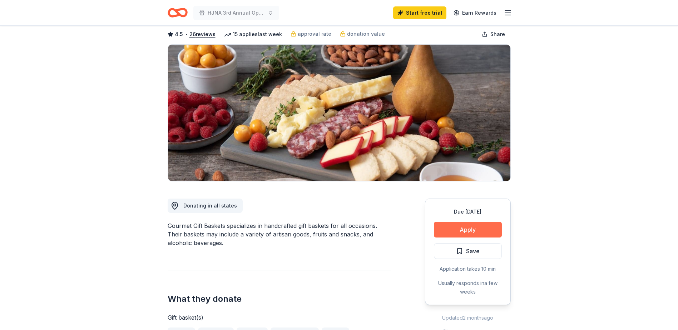
click at [465, 229] on button "Apply" at bounding box center [468, 230] width 68 height 16
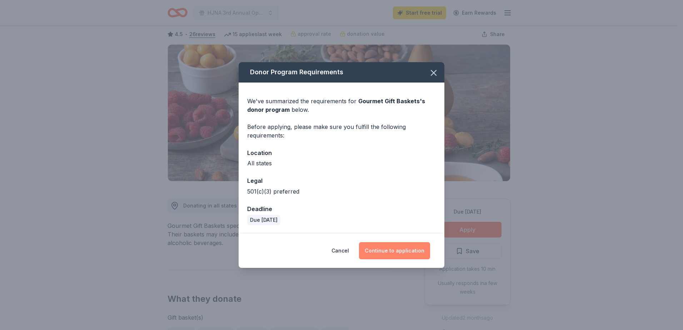
click at [382, 248] on button "Continue to application" at bounding box center [394, 250] width 71 height 17
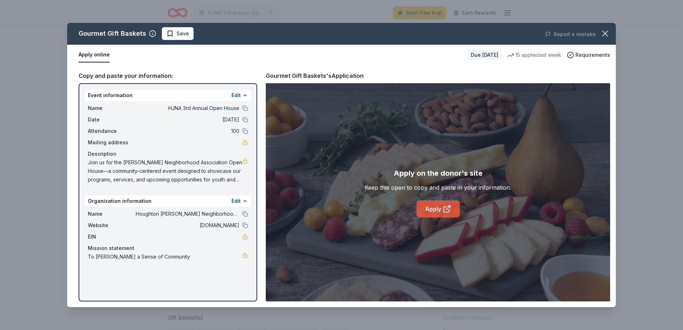
click at [440, 205] on link "Apply" at bounding box center [437, 208] width 43 height 17
